Goal: Check status: Check status

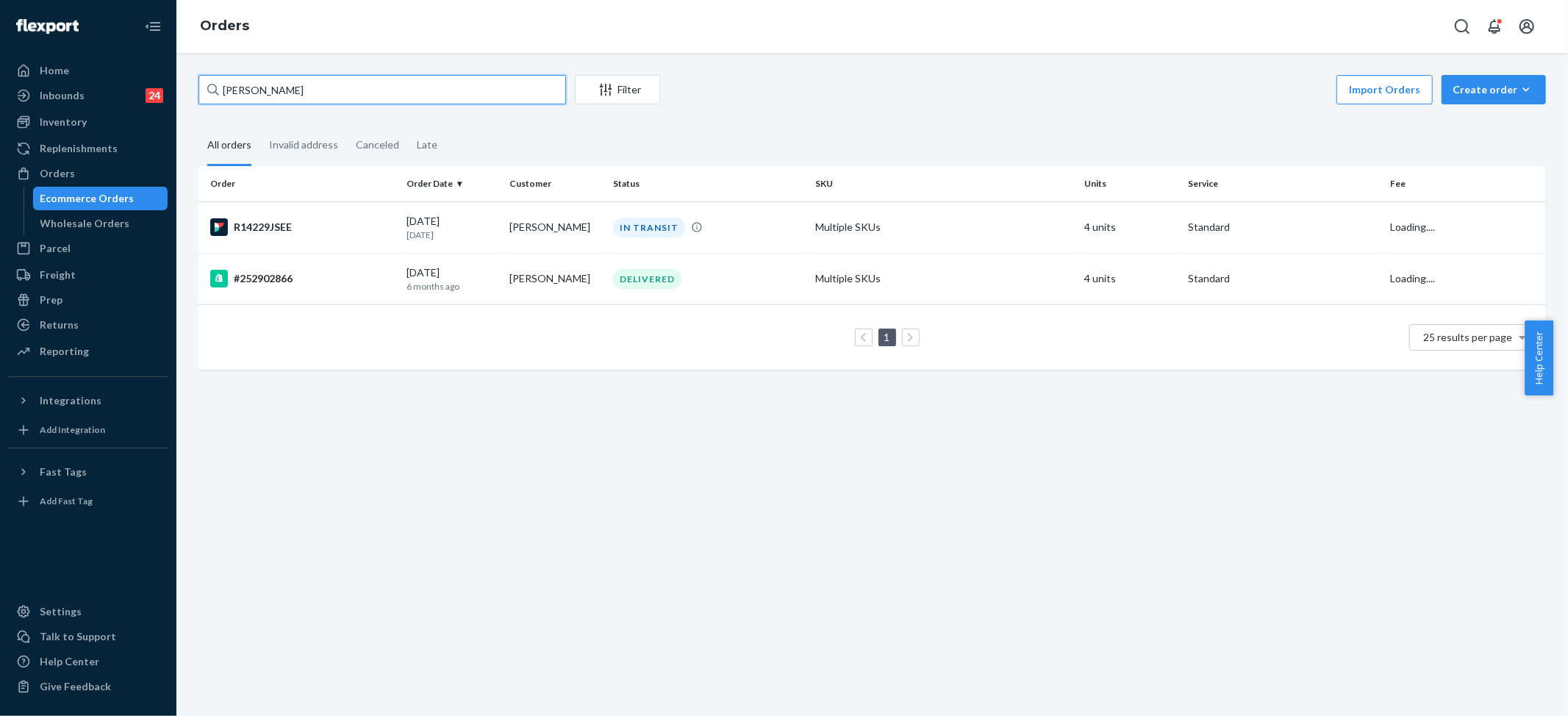
click at [266, 88] on input "[PERSON_NAME]" at bounding box center [382, 89] width 368 height 30
click at [268, 88] on input "[PERSON_NAME]" at bounding box center [382, 89] width 368 height 30
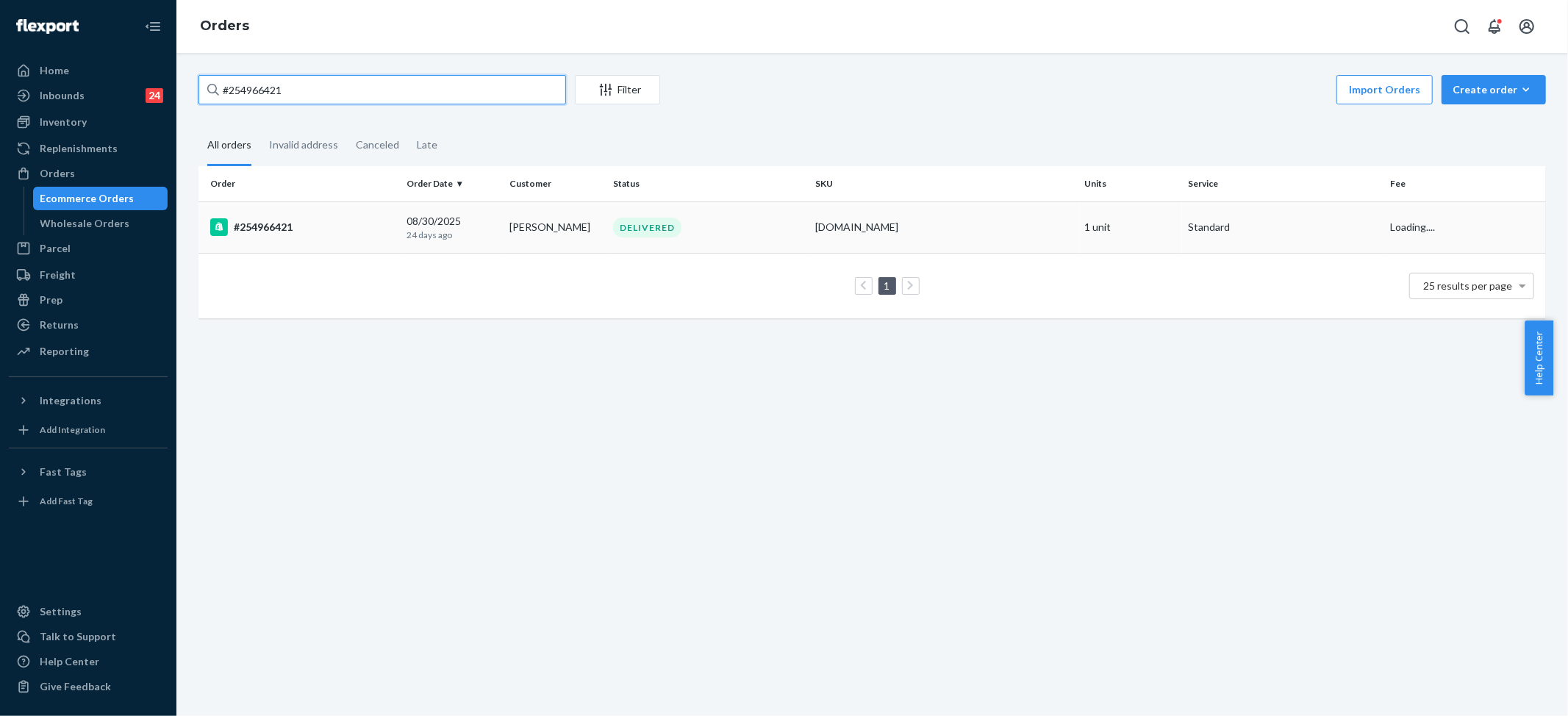
type input "#254966421"
click at [836, 224] on div "[DOMAIN_NAME]" at bounding box center [944, 227] width 258 height 14
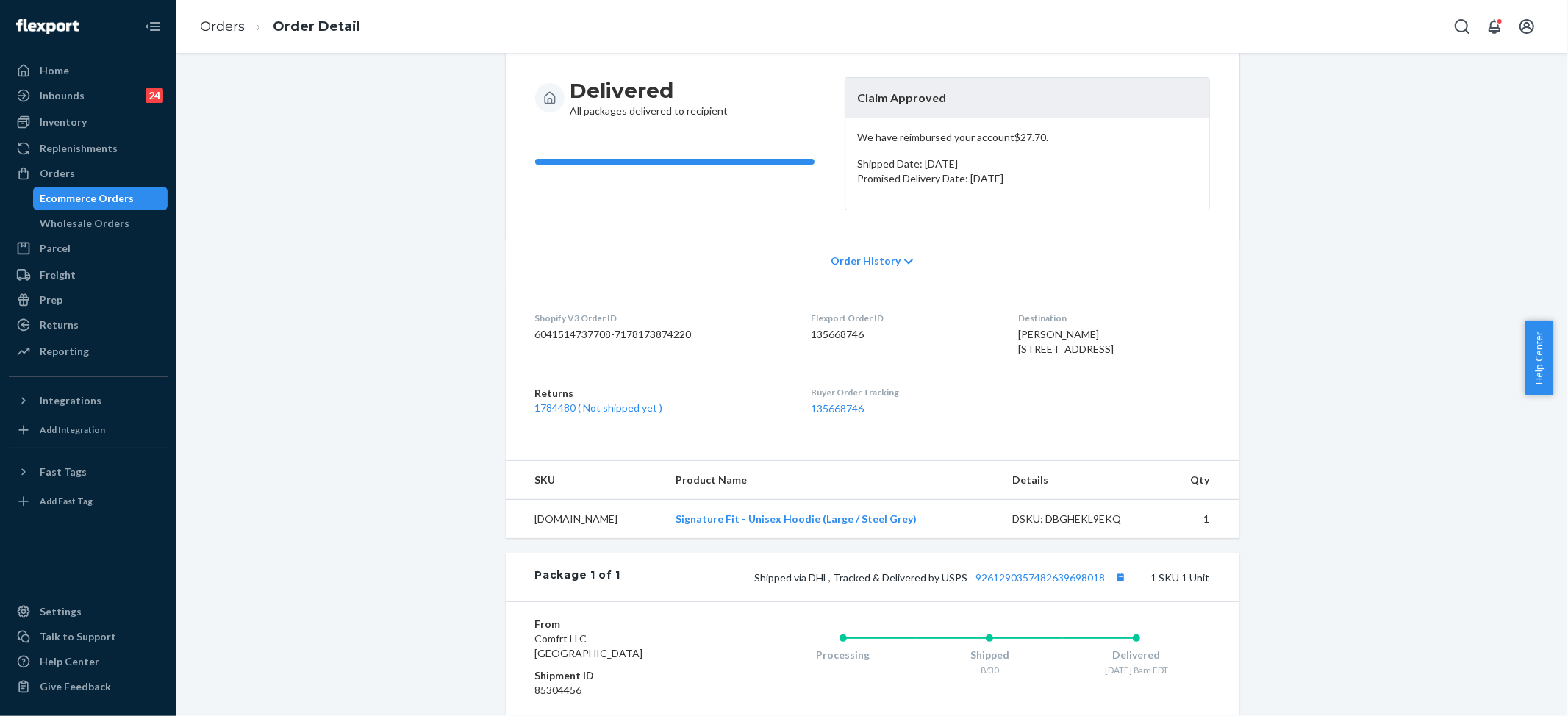
scroll to position [294, 0]
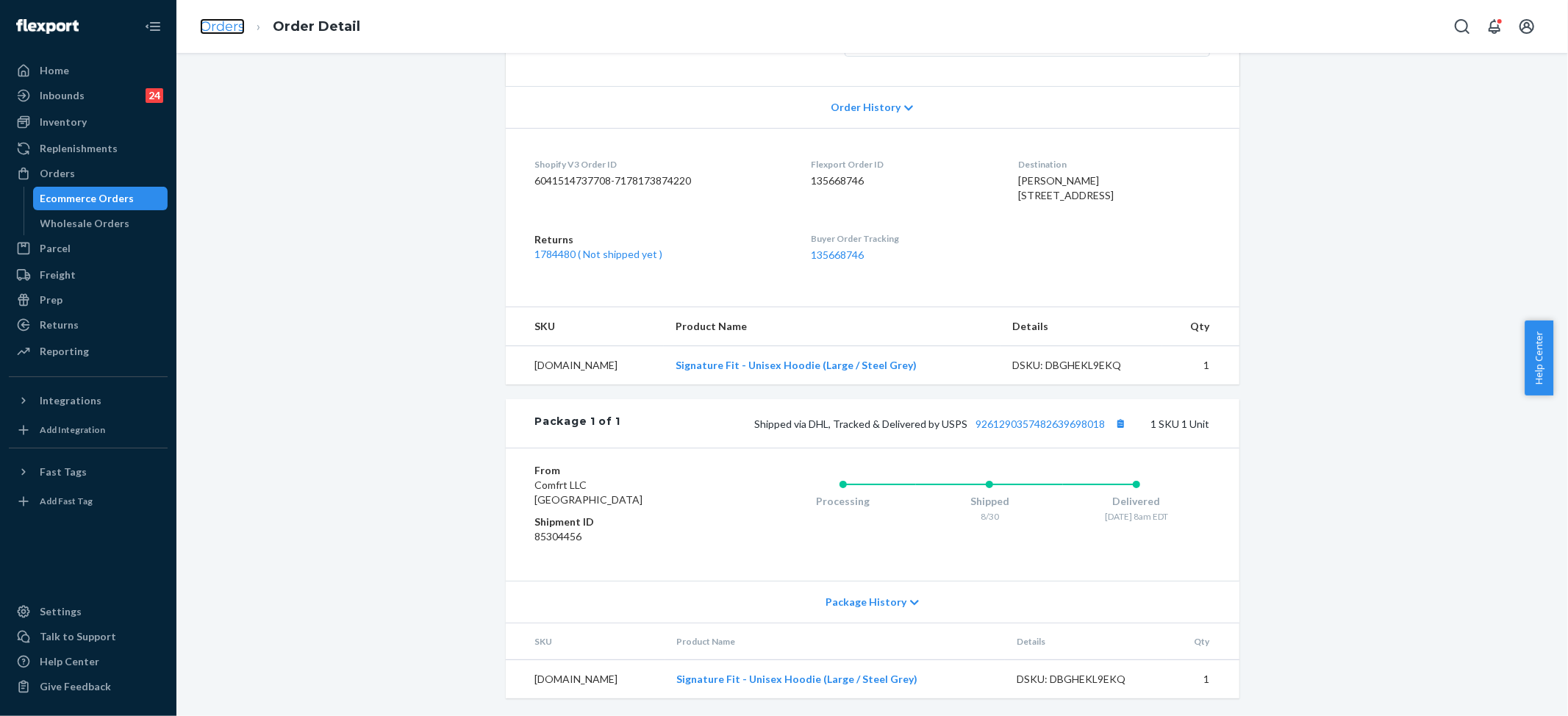
click at [243, 28] on link "Orders" at bounding box center [222, 26] width 45 height 16
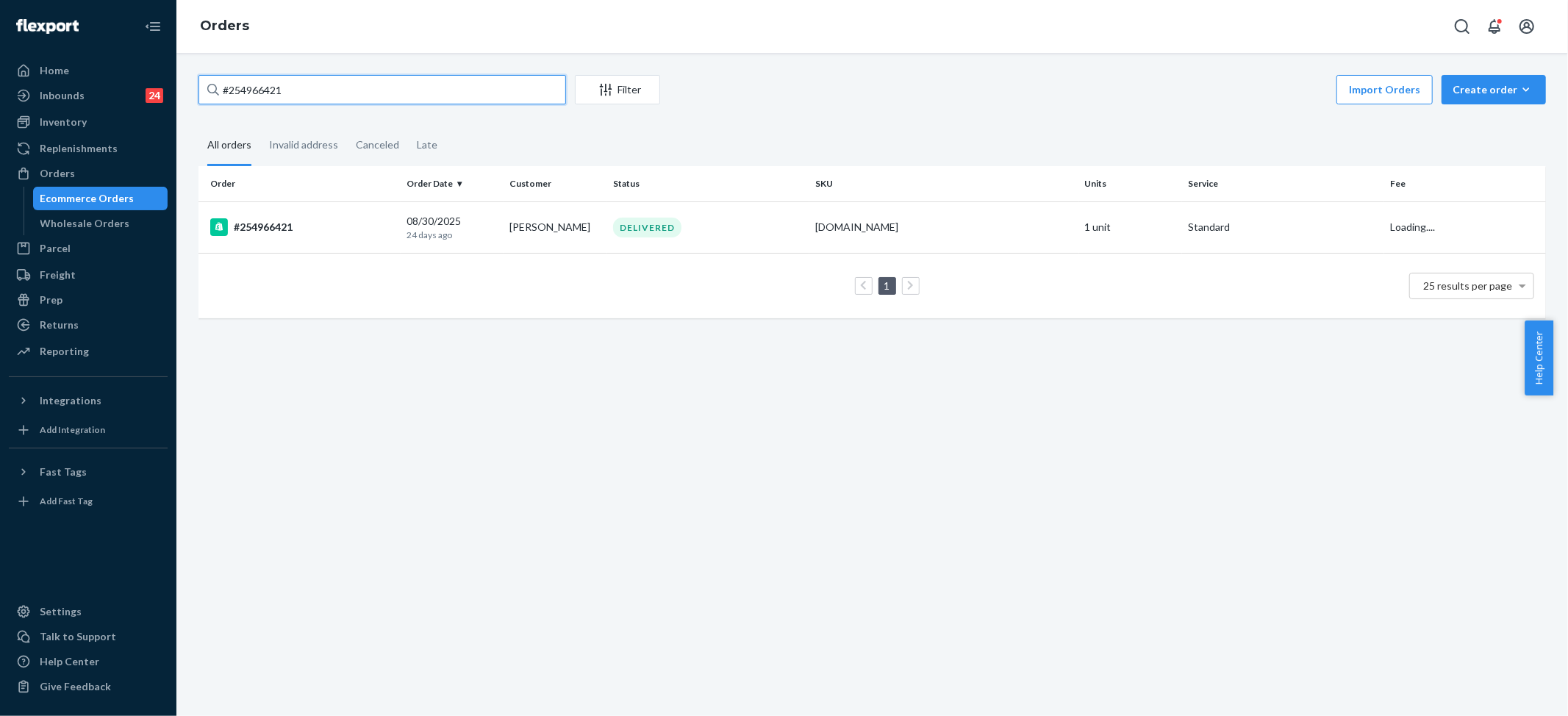
click at [290, 81] on input "#254966421" at bounding box center [382, 89] width 368 height 30
click at [289, 81] on input "#254966421" at bounding box center [382, 89] width 368 height 30
paste input "899719"
type input "#254899719"
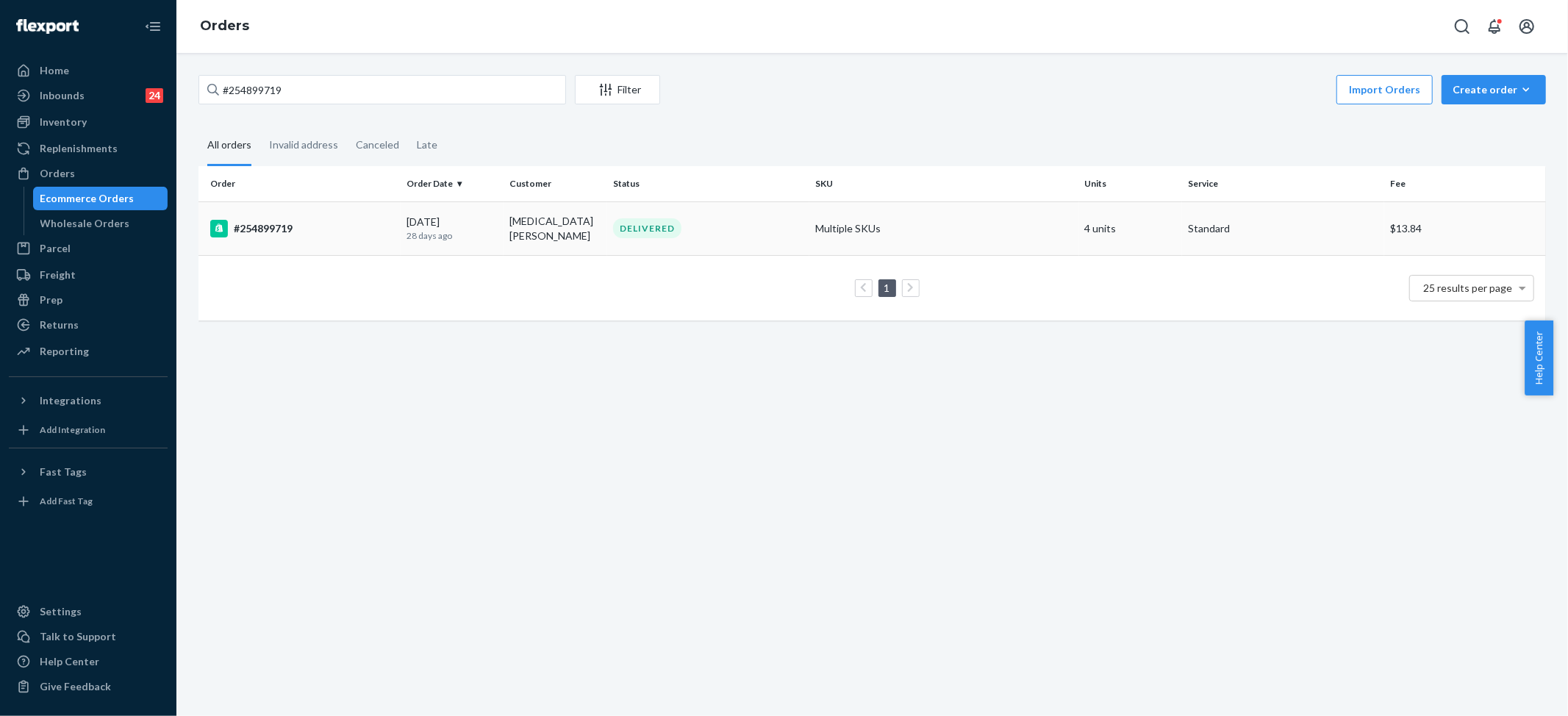
click at [874, 228] on td "Multiple SKUs" at bounding box center [944, 228] width 269 height 54
